Goal: Task Accomplishment & Management: Manage account settings

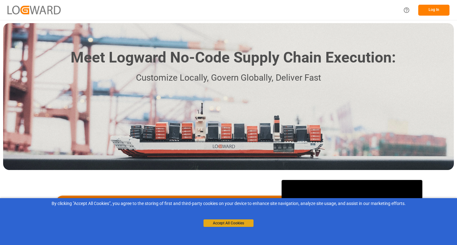
click at [235, 226] on button "Accept All Cookies" at bounding box center [228, 222] width 50 height 7
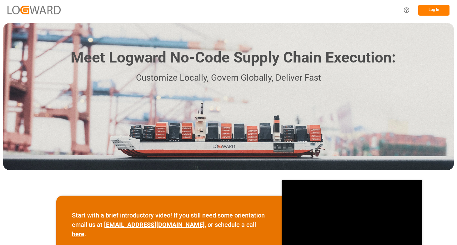
click at [434, 8] on button "Log In" at bounding box center [433, 10] width 31 height 11
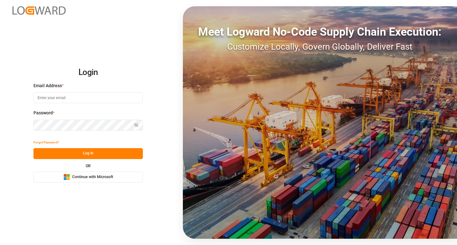
click at [122, 175] on button "Microsoft Logo Continue with Microsoft" at bounding box center [87, 176] width 109 height 11
